Goal: Task Accomplishment & Management: Manage account settings

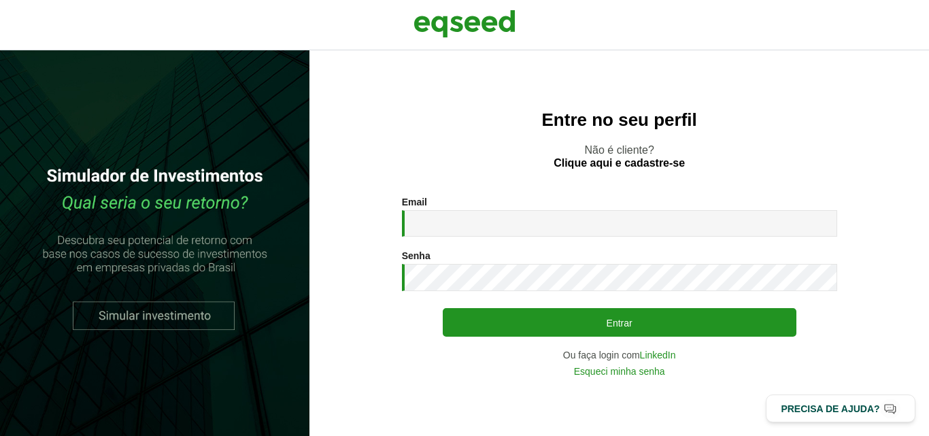
type input "**********"
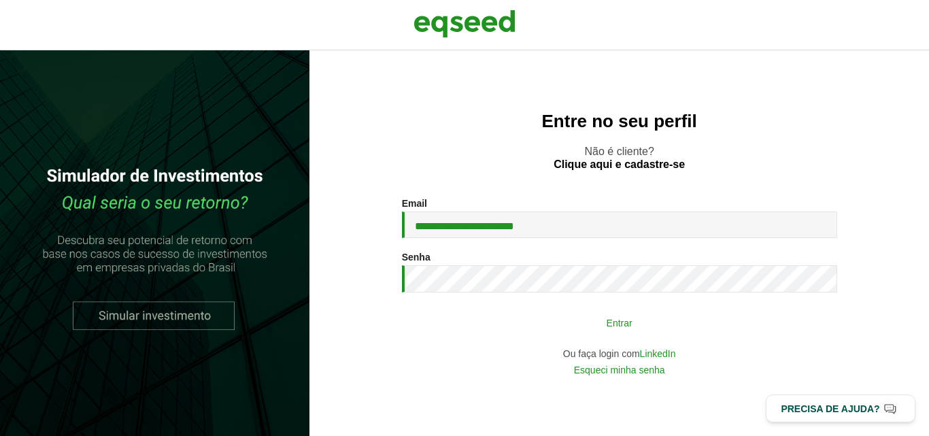
click at [563, 324] on button "Entrar" at bounding box center [620, 322] width 354 height 26
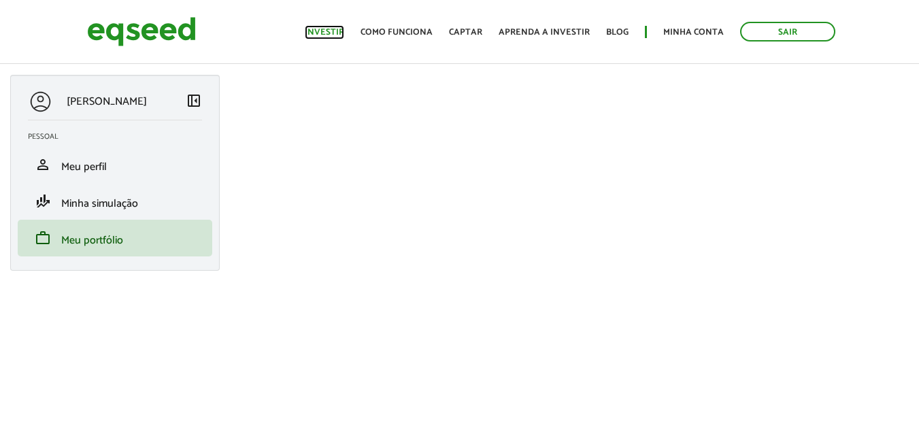
click at [317, 29] on link "Investir" at bounding box center [324, 32] width 39 height 9
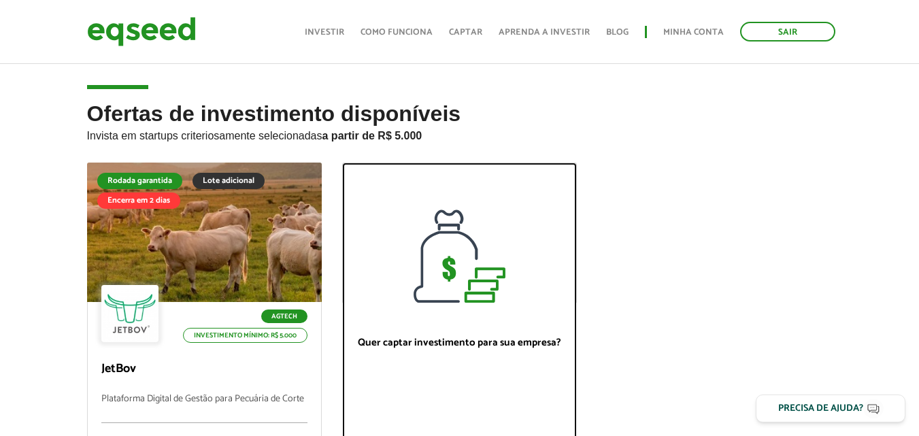
click at [449, 288] on div at bounding box center [459, 232] width 233 height 139
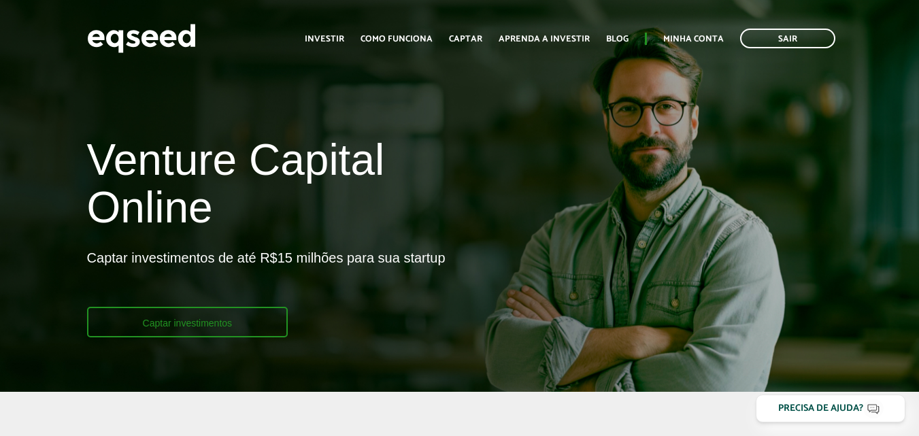
click at [250, 323] on link "Captar investimentos" at bounding box center [187, 322] width 201 height 31
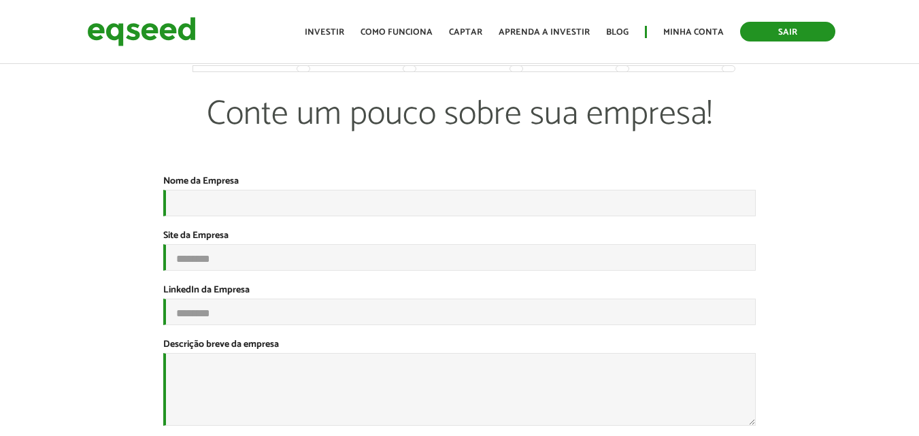
click at [792, 27] on link "Sair" at bounding box center [787, 32] width 95 height 20
